Goal: Find contact information: Find contact information

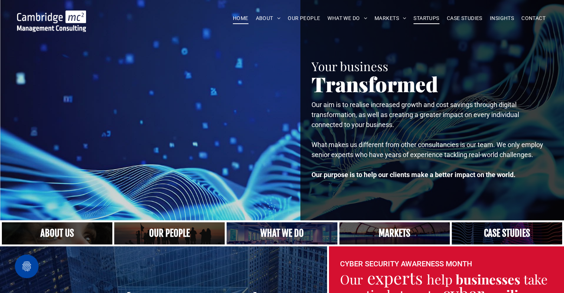
click at [421, 19] on span "STARTUPS" at bounding box center [427, 19] width 26 height 12
click at [423, 16] on span "STARTUPS" at bounding box center [427, 19] width 26 height 12
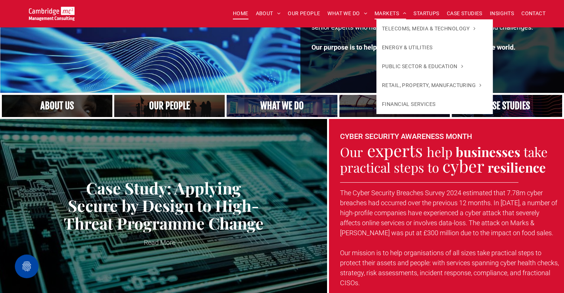
scroll to position [111, 0]
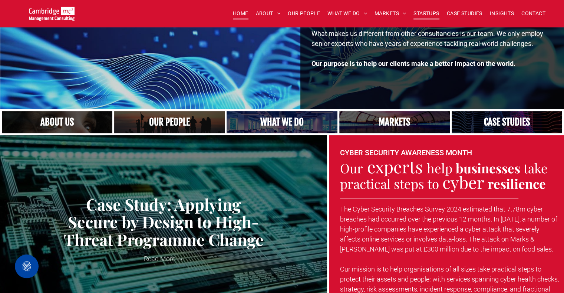
click at [426, 13] on span "STARTUPS" at bounding box center [427, 14] width 26 height 12
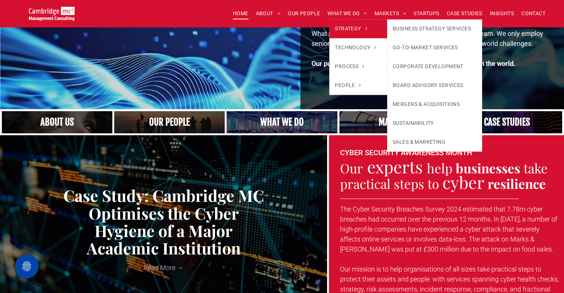
click at [338, 28] on span "STRATEGY" at bounding box center [351, 29] width 32 height 8
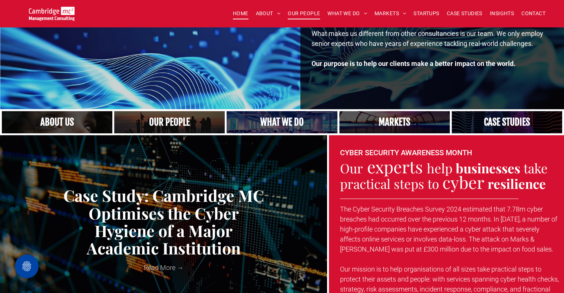
click at [291, 10] on span "OUR PEOPLE" at bounding box center [304, 14] width 32 height 12
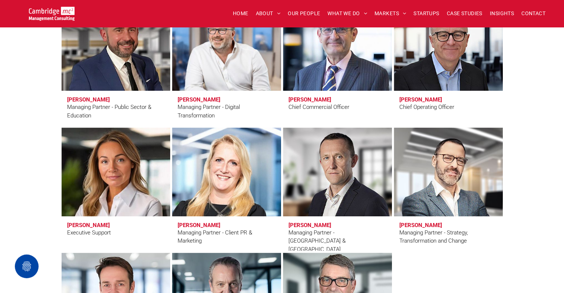
scroll to position [594, 0]
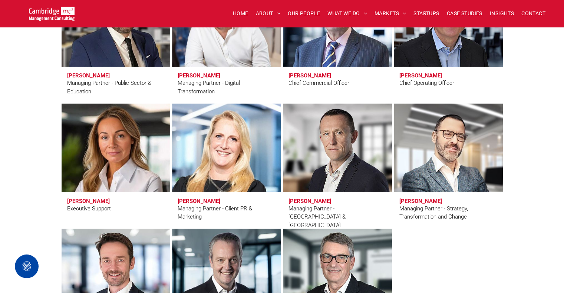
click at [528, 116] on div "Leadership Team Craig Cheney Managing Partner - Public Sector & Education Simon…" at bounding box center [282, 150] width 564 height 446
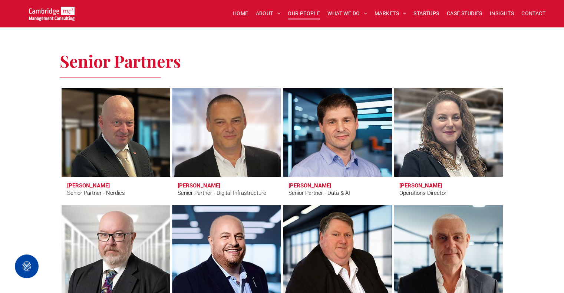
scroll to position [965, 0]
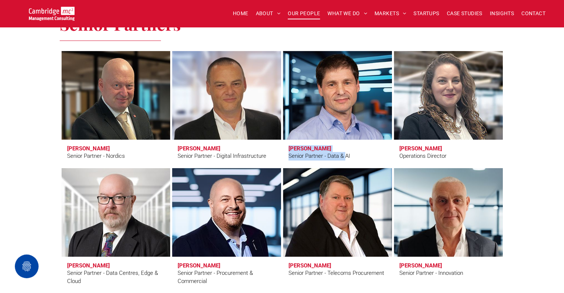
drag, startPoint x: 346, startPoint y: 148, endPoint x: 287, endPoint y: 147, distance: 59.0
click at [288, 147] on span "Simon Brueckheimer Senior Partner - Data & AI" at bounding box center [337, 153] width 109 height 26
copy span "Simon Brueckheimer Senior Partner - Data &"
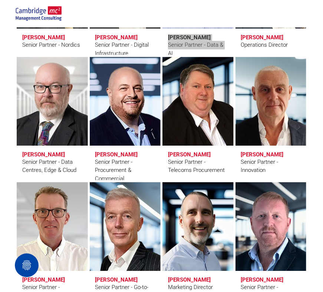
scroll to position [1187, 0]
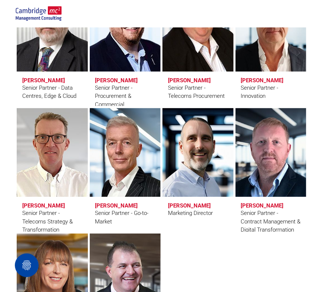
click at [191, 270] on div at bounding box center [198, 295] width 73 height 125
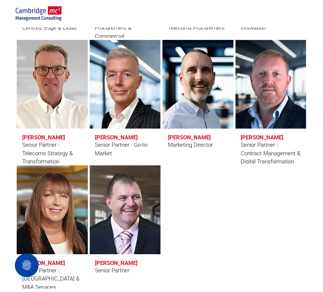
scroll to position [1299, 0]
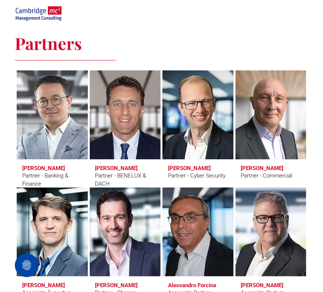
scroll to position [1595, 0]
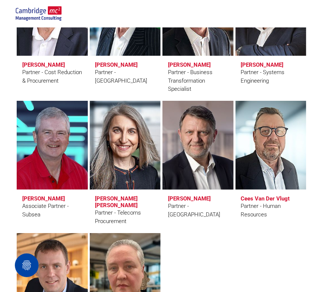
scroll to position [2004, 0]
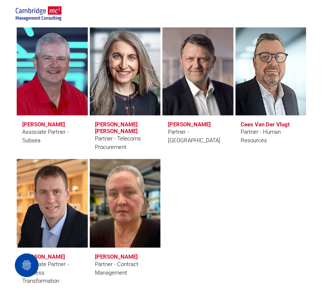
click at [203, 215] on div at bounding box center [198, 225] width 73 height 134
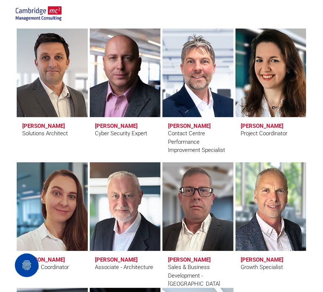
scroll to position [2338, 0]
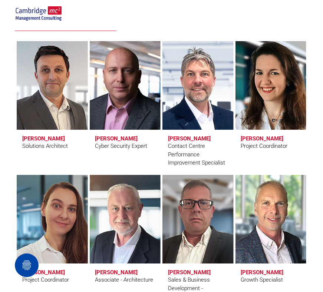
click at [310, 161] on div "Industry Experts Steve Furness Solutions Architect Vladimir Jirasek Cyber Secur…" at bounding box center [161, 222] width 323 height 459
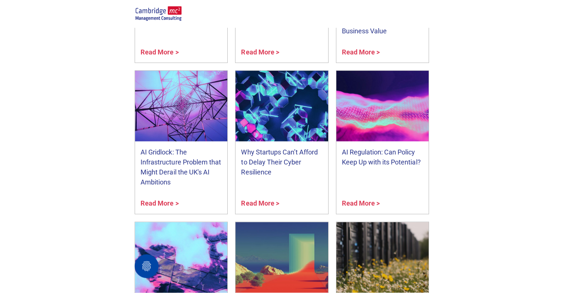
scroll to position [3042, 0]
